Goal: Find contact information: Find contact information

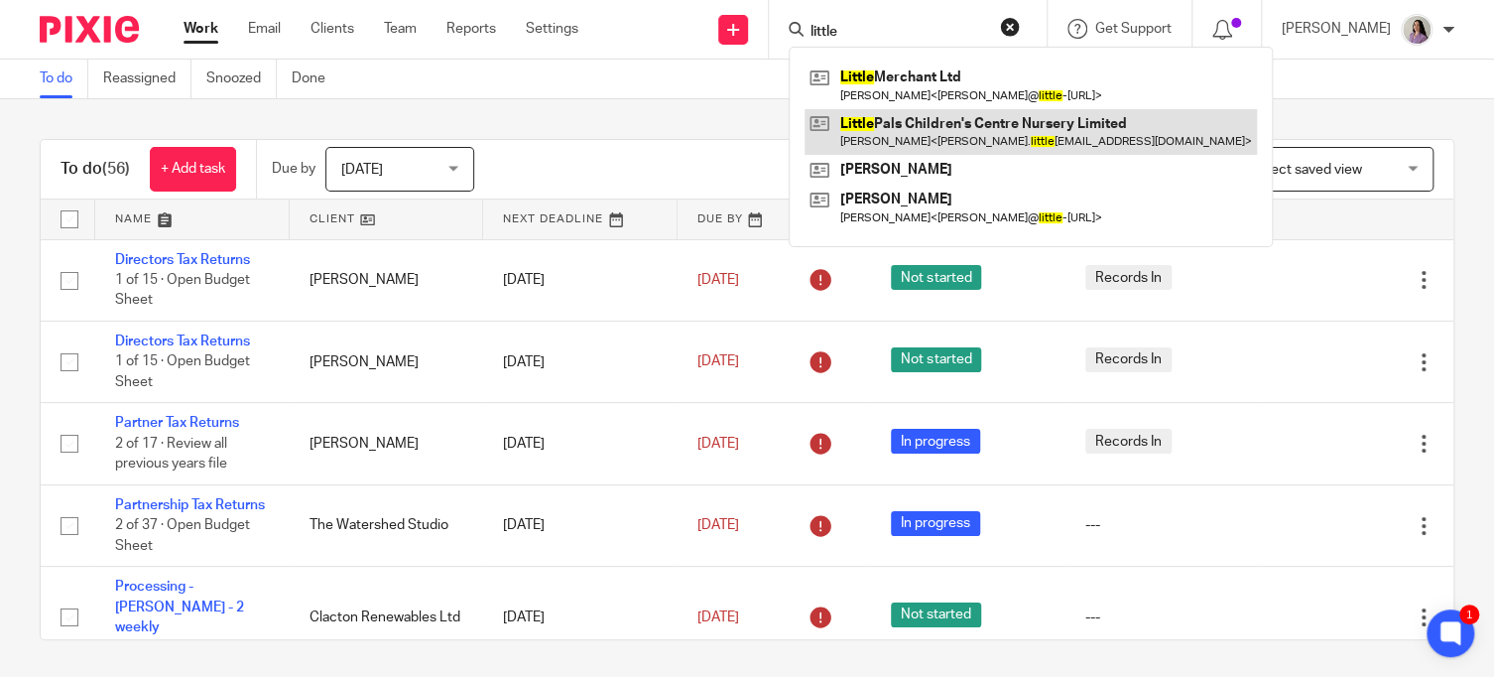
type input "little"
click at [1031, 142] on link at bounding box center [1030, 132] width 452 height 46
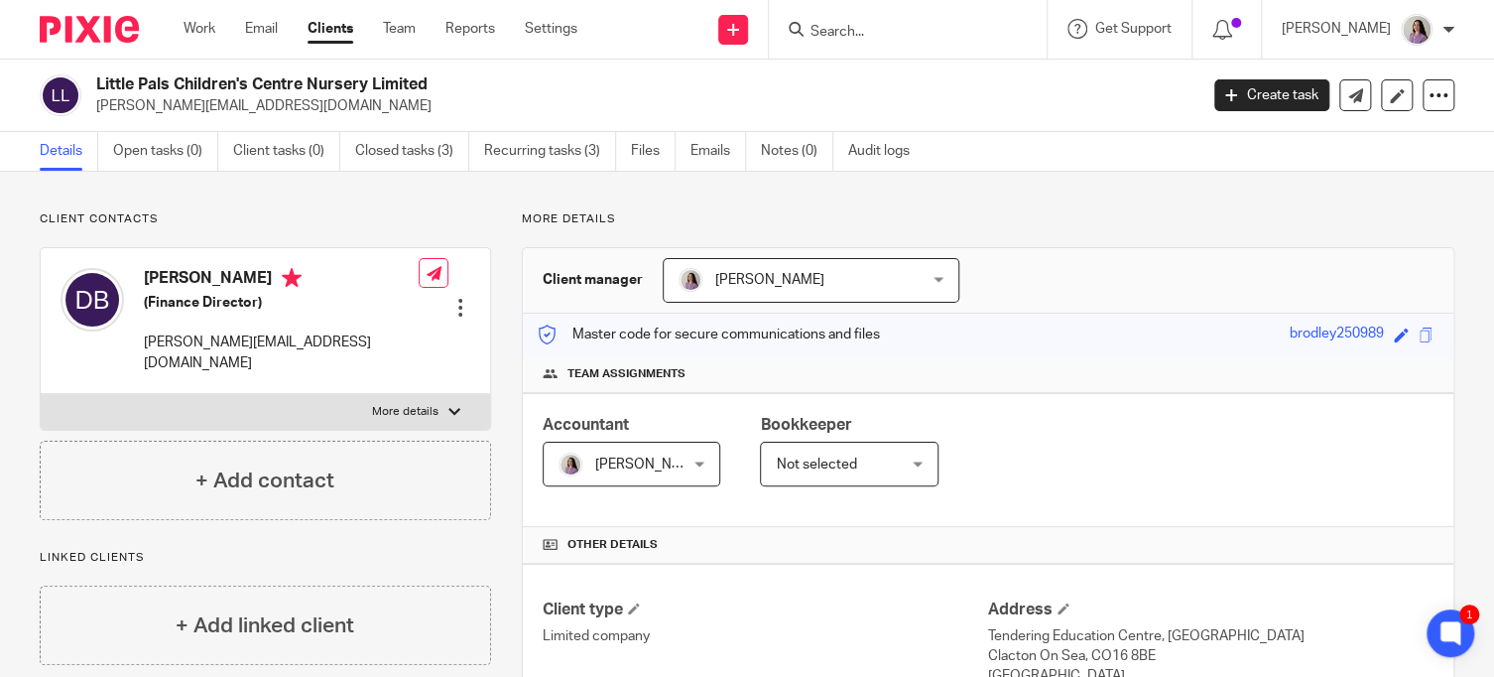
drag, startPoint x: 282, startPoint y: 102, endPoint x: 98, endPoint y: 115, distance: 184.0
click at [98, 115] on p "[PERSON_NAME][EMAIL_ADDRESS][DOMAIN_NAME]" at bounding box center [640, 106] width 1088 height 20
copy p "[PERSON_NAME][EMAIL_ADDRESS][DOMAIN_NAME]"
